Goal: Find specific page/section: Find specific page/section

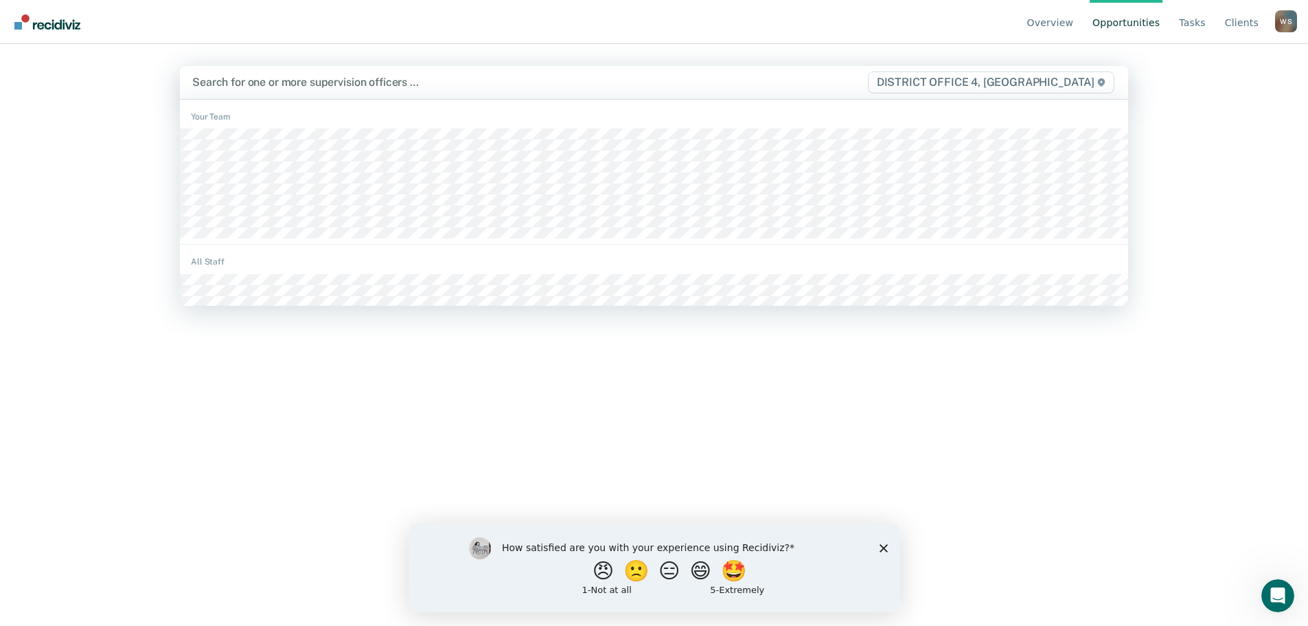
click at [279, 80] on div at bounding box center [514, 82] width 645 height 16
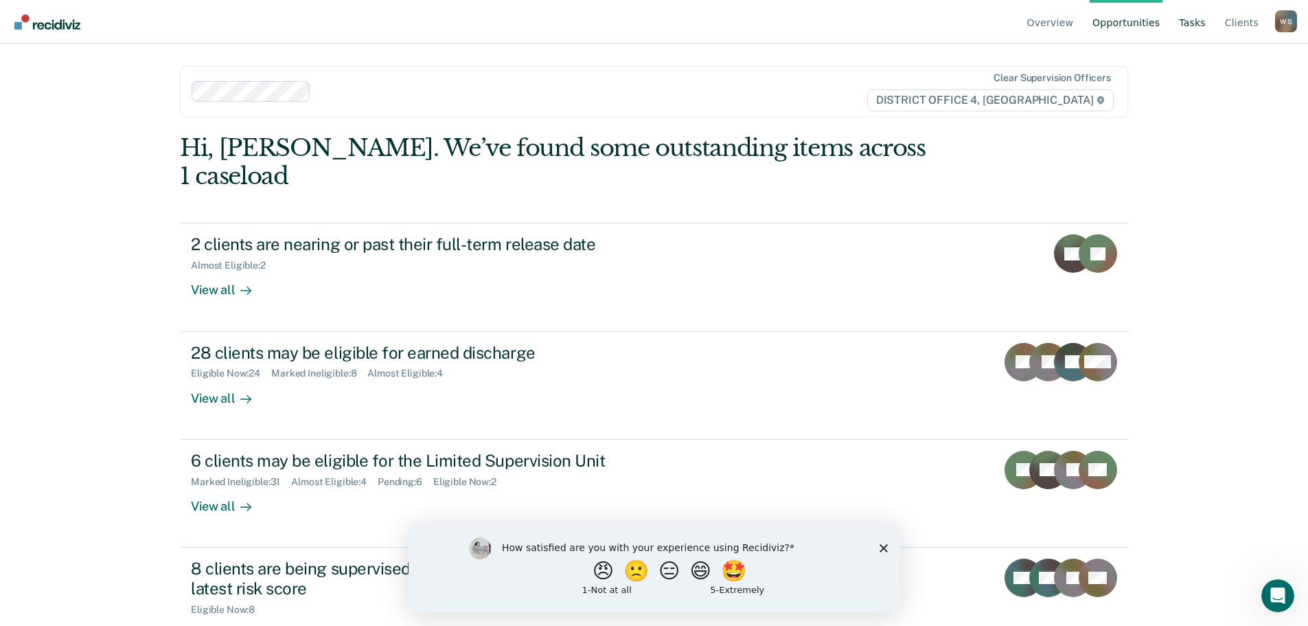
click at [1197, 23] on link "Tasks" at bounding box center [1192, 22] width 32 height 44
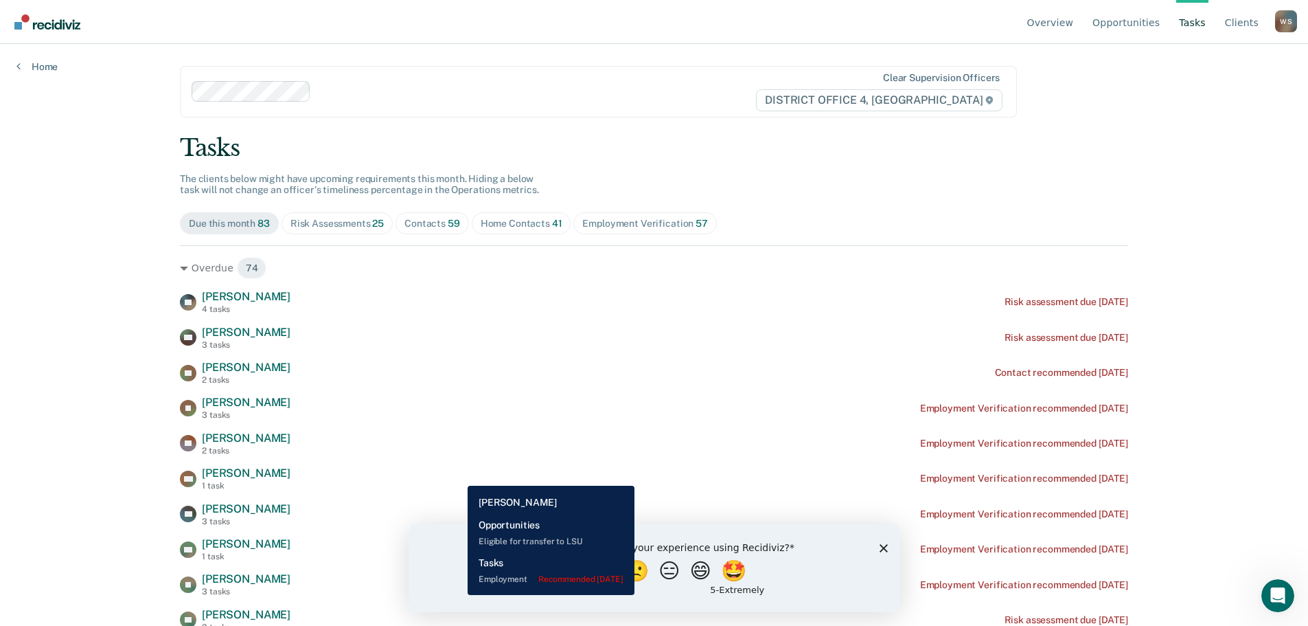
drag, startPoint x: 327, startPoint y: 400, endPoint x: 323, endPoint y: 426, distance: 26.3
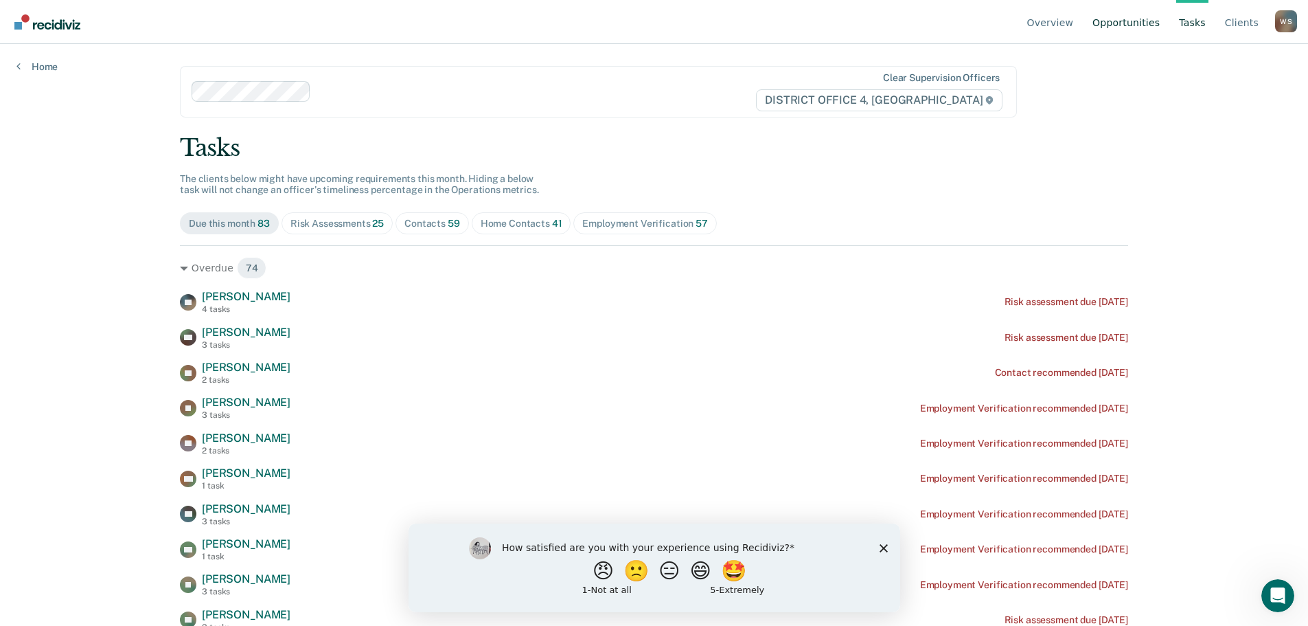
click at [1156, 21] on link "Opportunities" at bounding box center [1126, 22] width 73 height 44
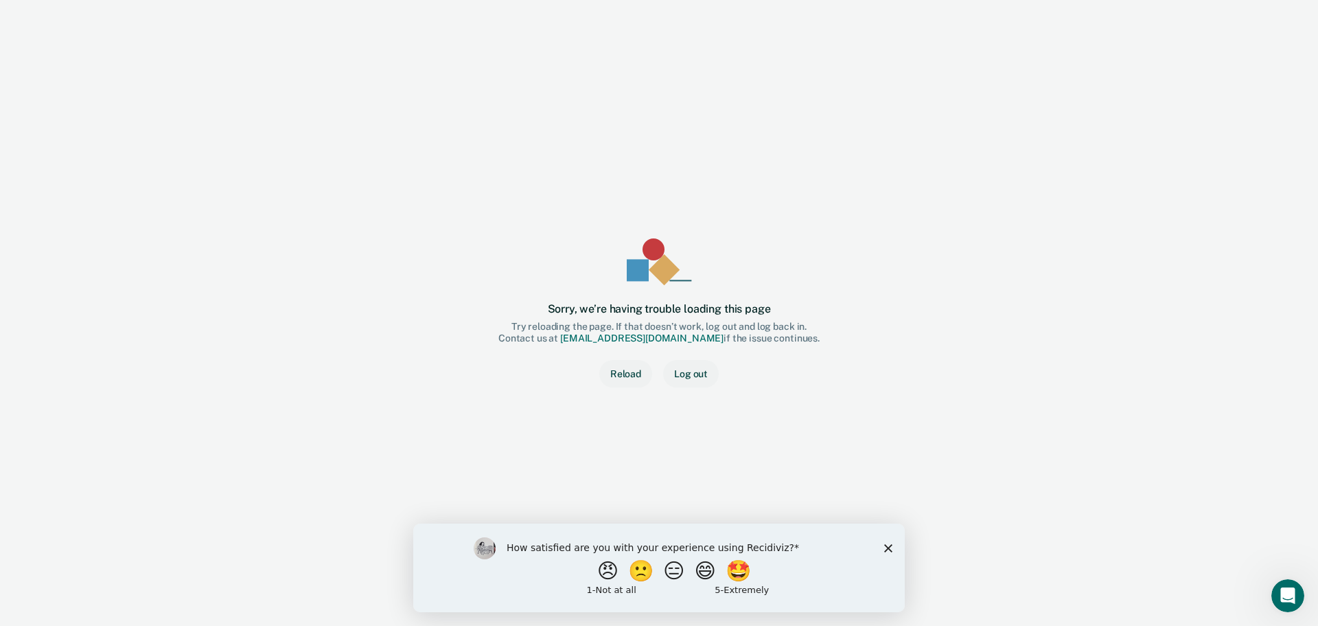
click at [888, 543] on icon "Close survey" at bounding box center [888, 547] width 8 height 8
